Goal: Information Seeking & Learning: Understand process/instructions

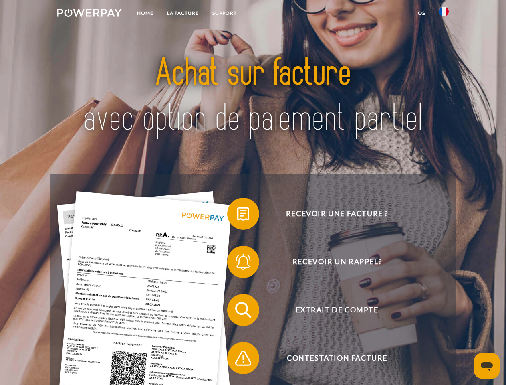
click at [89, 14] on img at bounding box center [89, 13] width 65 height 8
click at [444, 14] on img at bounding box center [444, 12] width 10 height 10
click at [422, 13] on link "CG" at bounding box center [421, 13] width 21 height 14
click at [237, 215] on span at bounding box center [231, 214] width 40 height 40
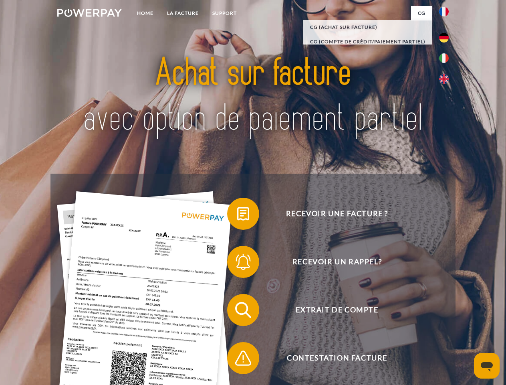
click at [237, 263] on span at bounding box center [231, 262] width 40 height 40
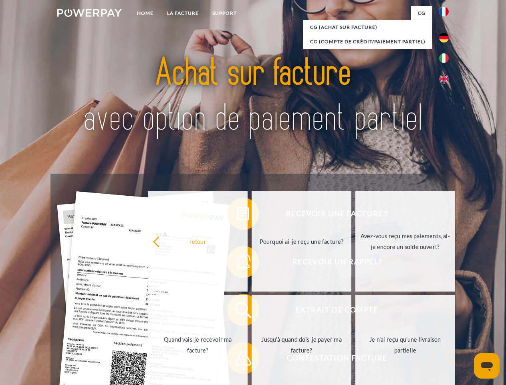
click at [252, 312] on link "Jusqu'à quand dois-je payer ma facture?" at bounding box center [302, 345] width 100 height 100
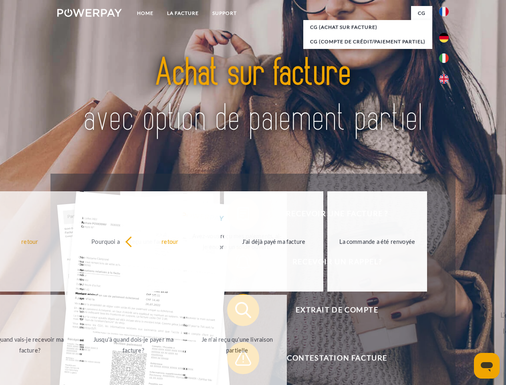
click at [237, 360] on span at bounding box center [231, 358] width 40 height 40
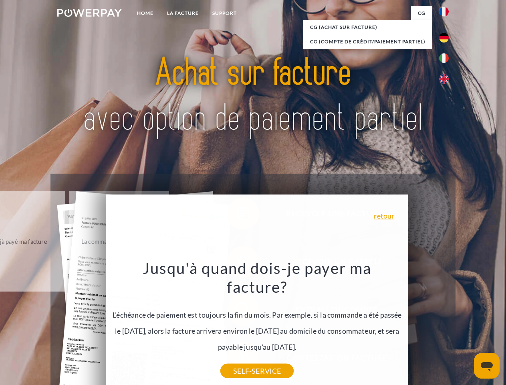
click at [487, 366] on icon "Ouvrir la fenêtre de messagerie" at bounding box center [487, 367] width 12 height 10
